Goal: Task Accomplishment & Management: Manage account settings

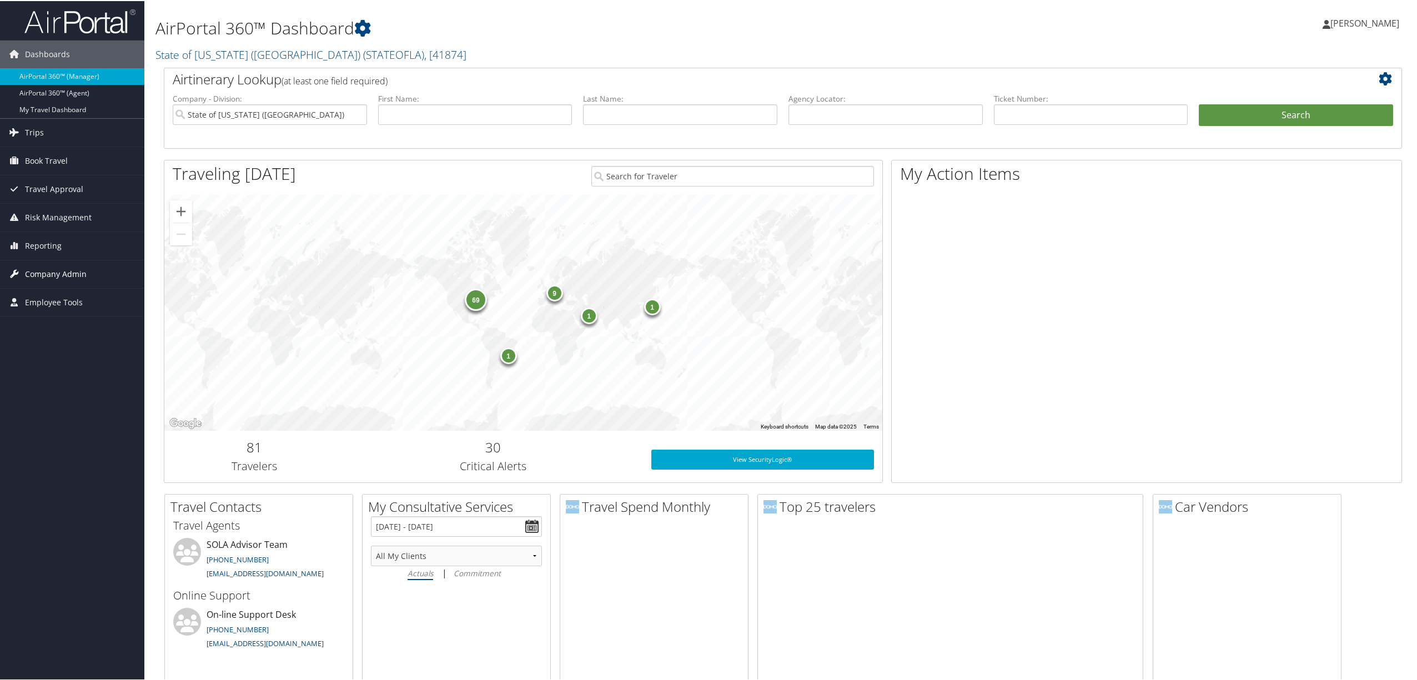
click at [63, 269] on span "Company Admin" at bounding box center [56, 273] width 62 height 28
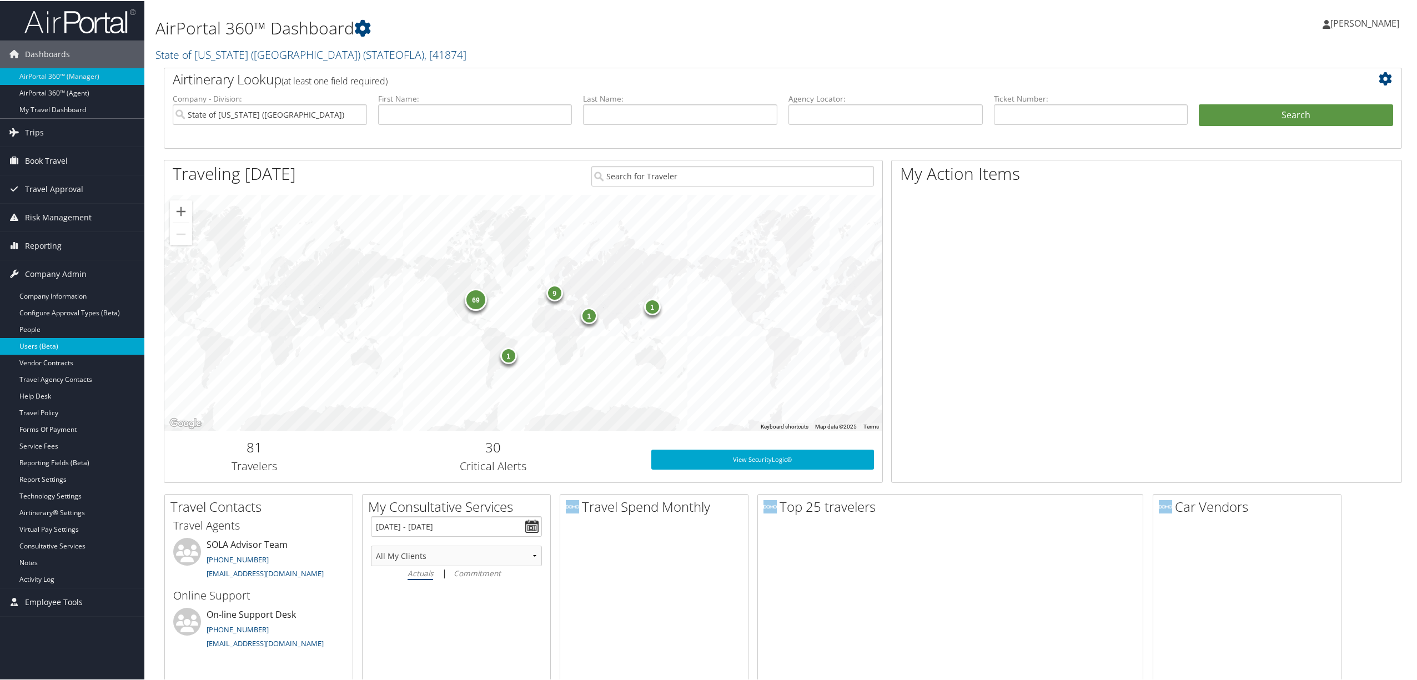
click at [52, 340] on link "Users (Beta)" at bounding box center [72, 345] width 144 height 17
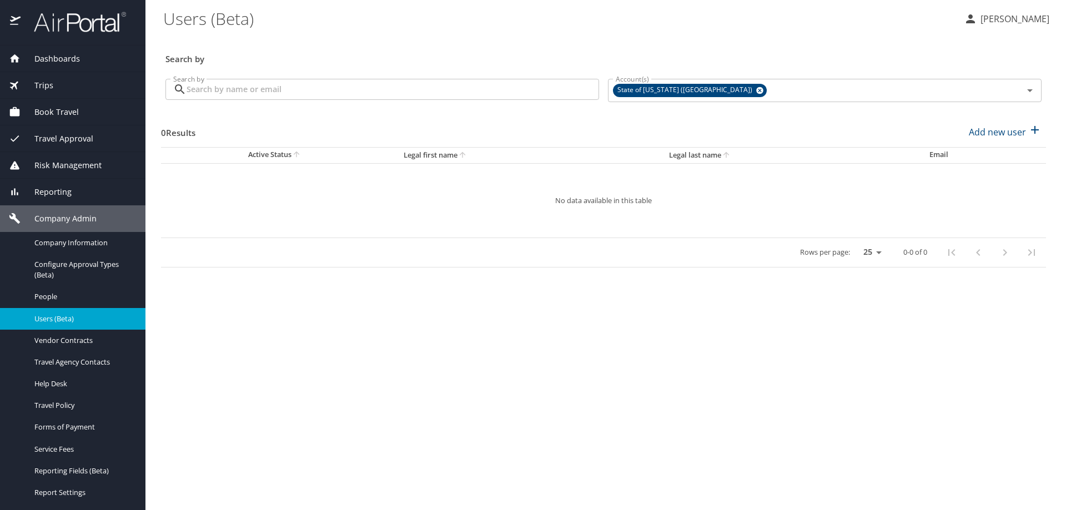
click at [268, 89] on input "Search by" at bounding box center [393, 89] width 412 height 21
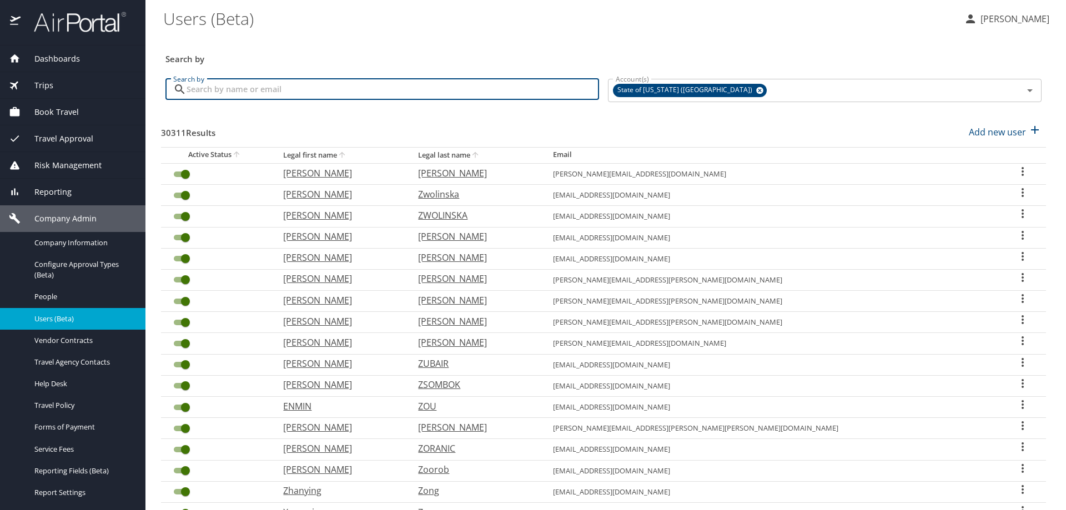
paste input "[EMAIL_ADDRESS][DOMAIN_NAME]"
click at [268, 89] on input "[EMAIL_ADDRESS][DOMAIN_NAME]" at bounding box center [393, 89] width 412 height 21
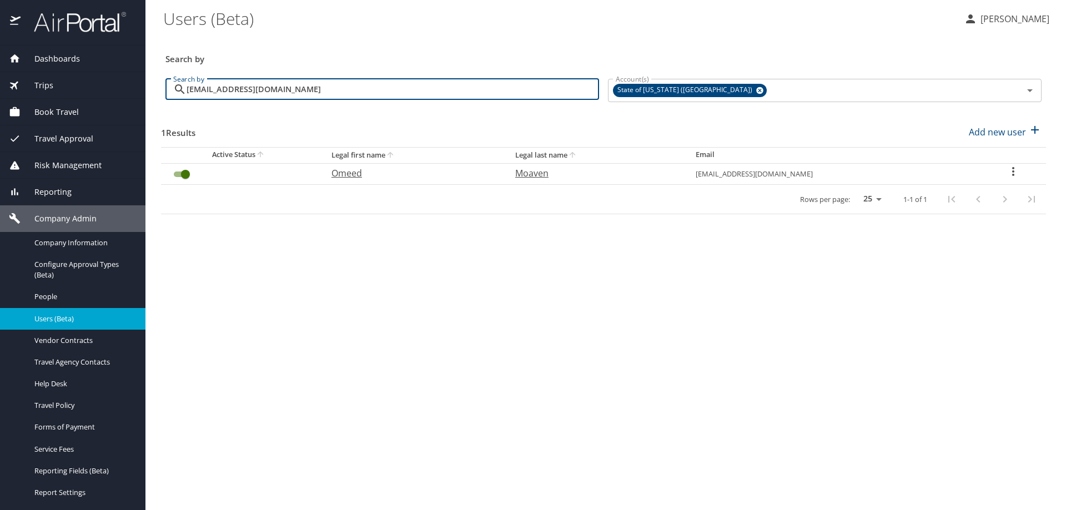
click at [332, 85] on input "[EMAIL_ADDRESS][DOMAIN_NAME]" at bounding box center [393, 89] width 412 height 21
type input "[EMAIL_ADDRESS][DOMAIN_NAME]"
click at [1012, 168] on icon "User Search Table" at bounding box center [1013, 171] width 2 height 9
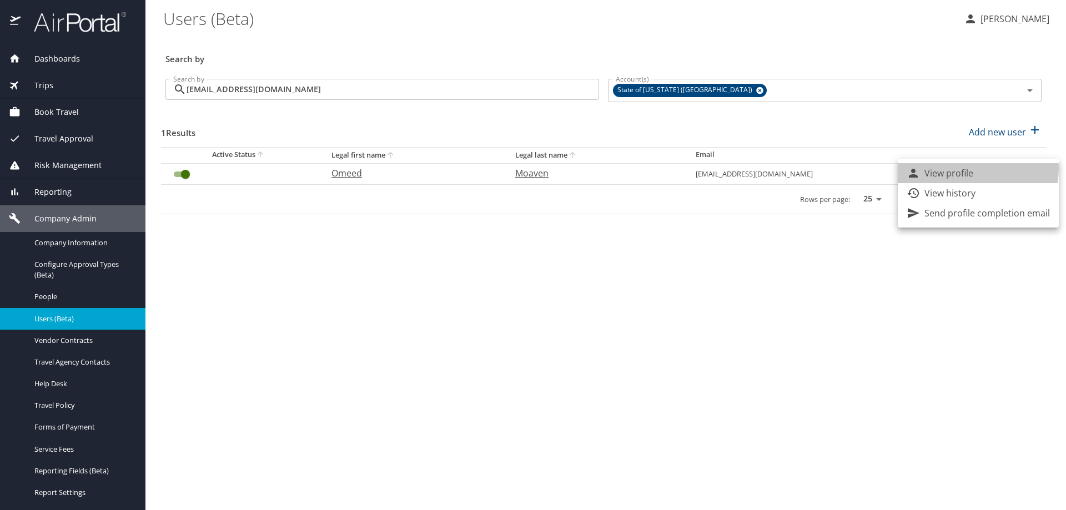
click at [973, 169] on li "View profile" at bounding box center [978, 173] width 161 height 20
select select "US"
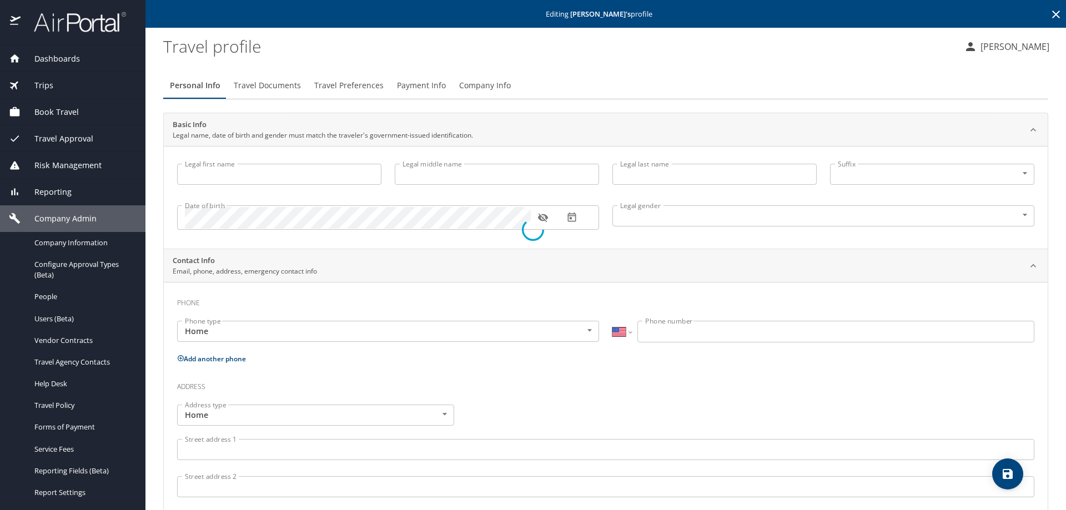
type input "Omeed"
type input "Moaven"
type input "[DEMOGRAPHIC_DATA]"
select select "US"
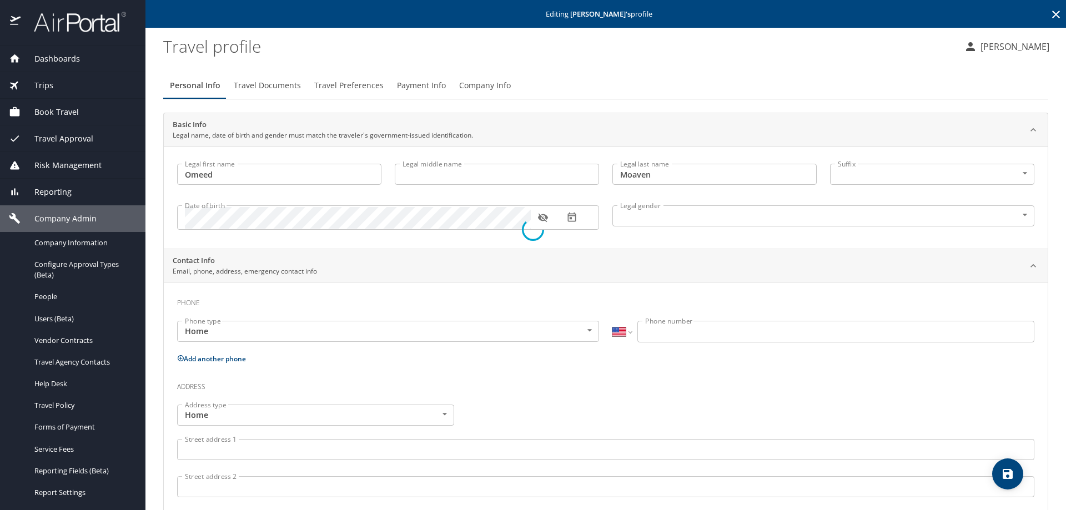
select select "US"
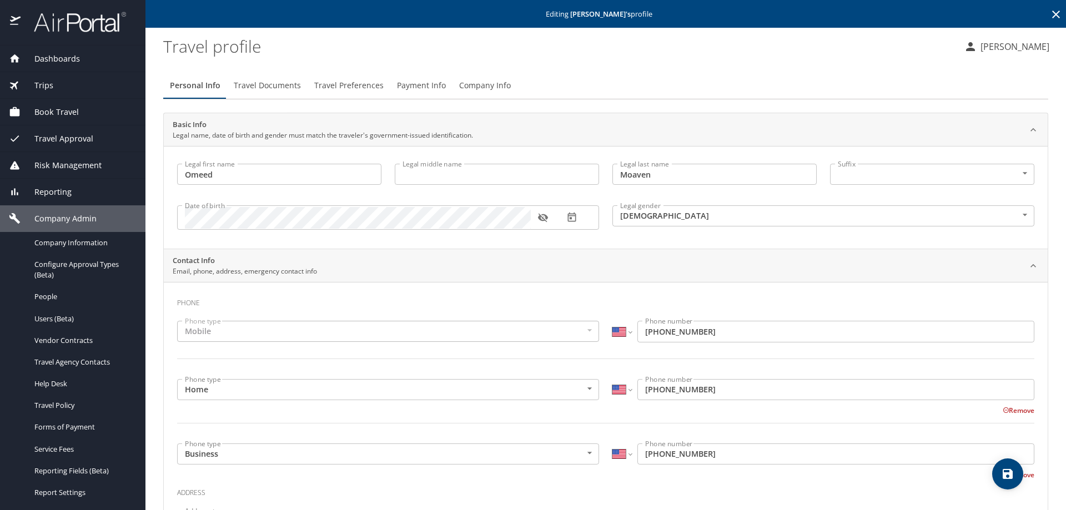
click at [461, 86] on span "Company Info" at bounding box center [485, 86] width 52 height 14
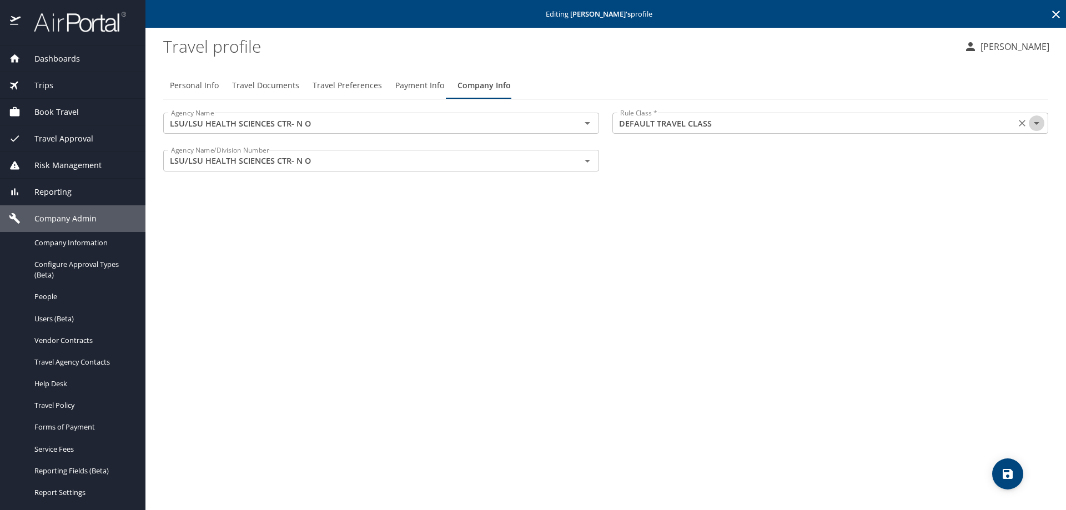
click at [1037, 123] on icon "Open" at bounding box center [1037, 123] width 6 height 3
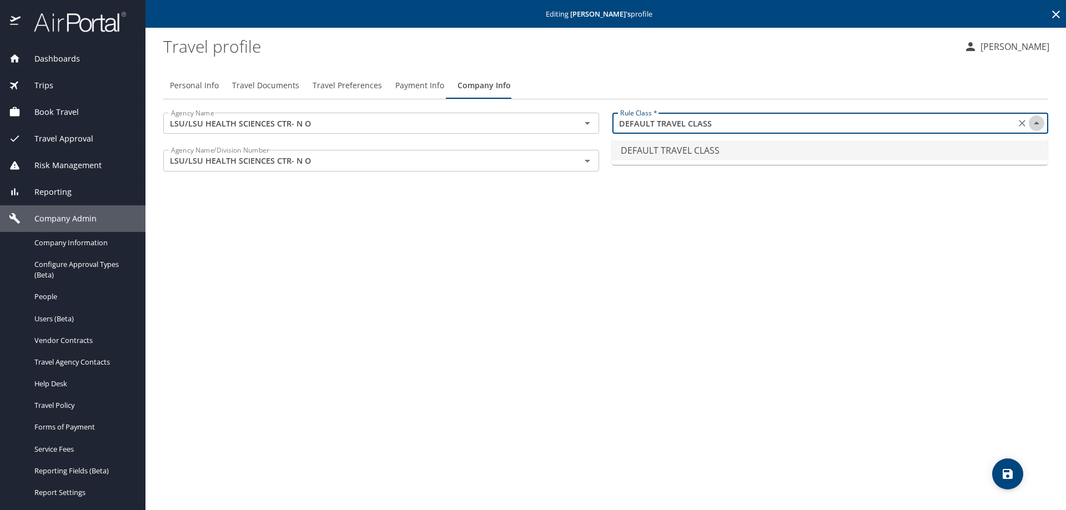
click at [1037, 123] on icon "Close" at bounding box center [1037, 123] width 6 height 3
click at [400, 84] on span "Payment Info" at bounding box center [419, 86] width 49 height 14
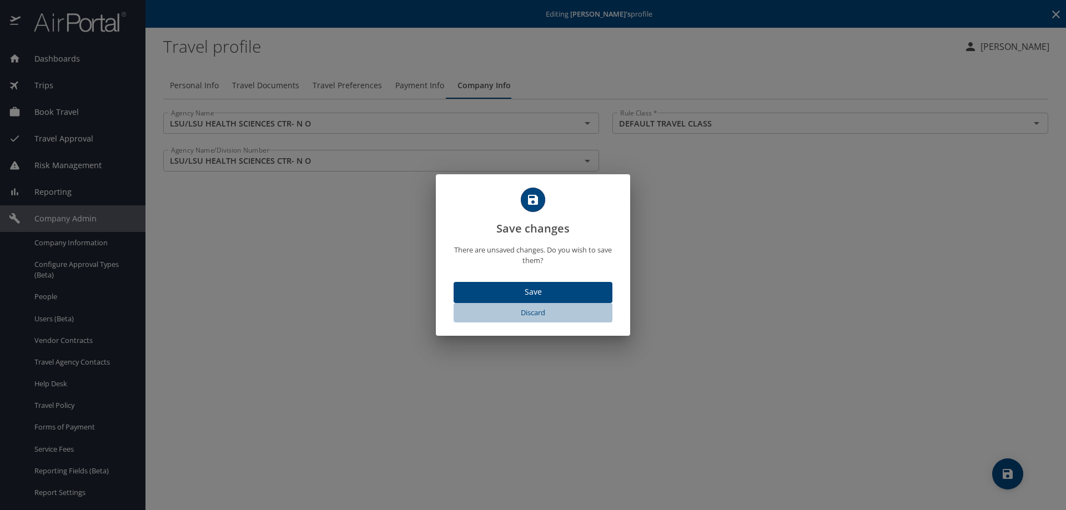
click at [547, 310] on span "Discard" at bounding box center [533, 312] width 150 height 13
